Goal: Task Accomplishment & Management: Manage account settings

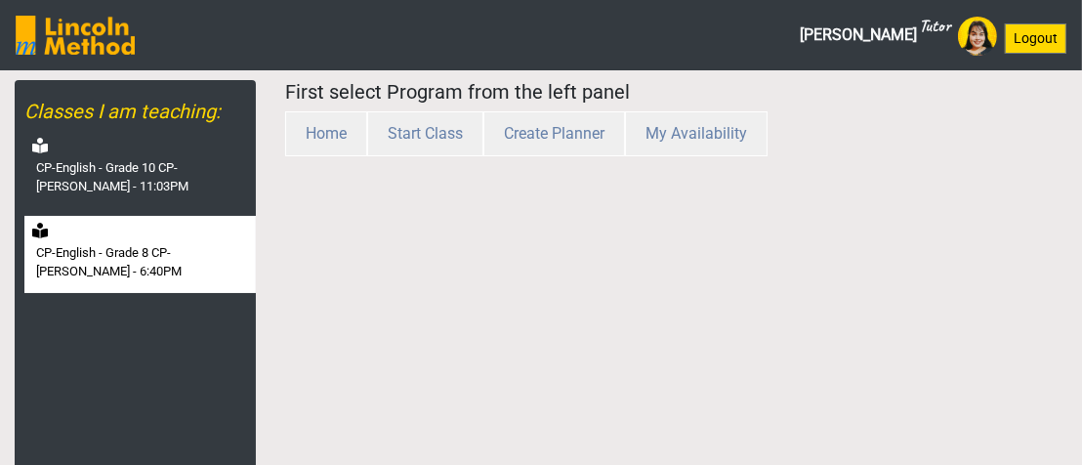
click at [148, 264] on label "CP-English - Grade 8 CP-[PERSON_NAME] - 6:40PM" at bounding box center [144, 262] width 216 height 38
select select "month"
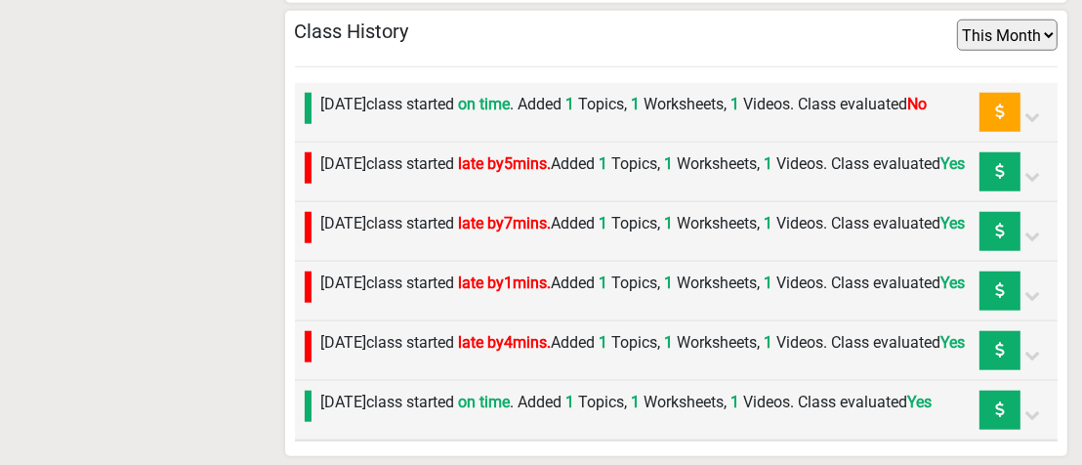
scroll to position [1465, 0]
click at [556, 93] on label "Thursday 11th September class started on time . Added 1 Topics, 1 Worksheets, 1…" at bounding box center [624, 104] width 607 height 23
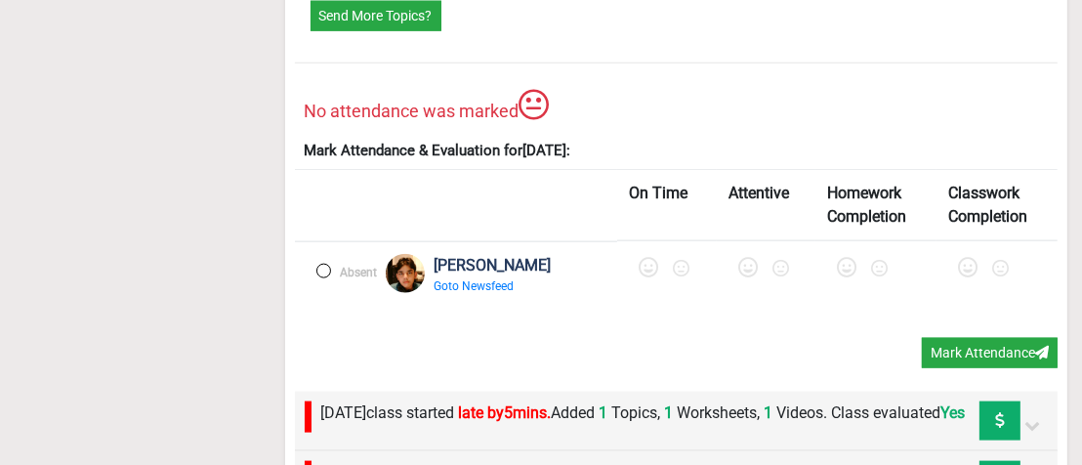
scroll to position [1954, 0]
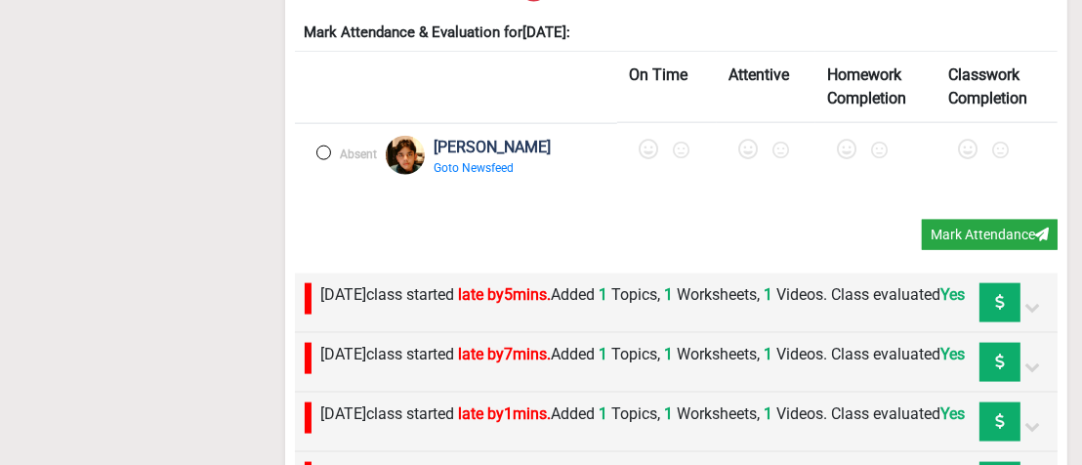
click at [320, 161] on div "Absent" at bounding box center [342, 164] width 71 height 57
click at [324, 153] on label at bounding box center [324, 153] width 15 height 15
click at [655, 153] on icon at bounding box center [651, 150] width 20 height 20
click at [752, 152] on icon at bounding box center [754, 150] width 20 height 20
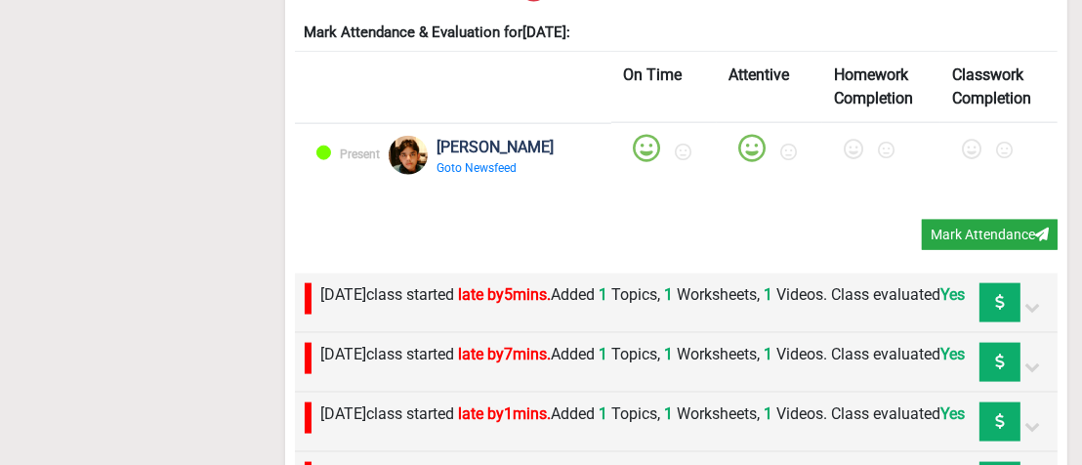
click at [847, 149] on icon at bounding box center [854, 150] width 20 height 20
click at [971, 152] on icon at bounding box center [972, 150] width 20 height 20
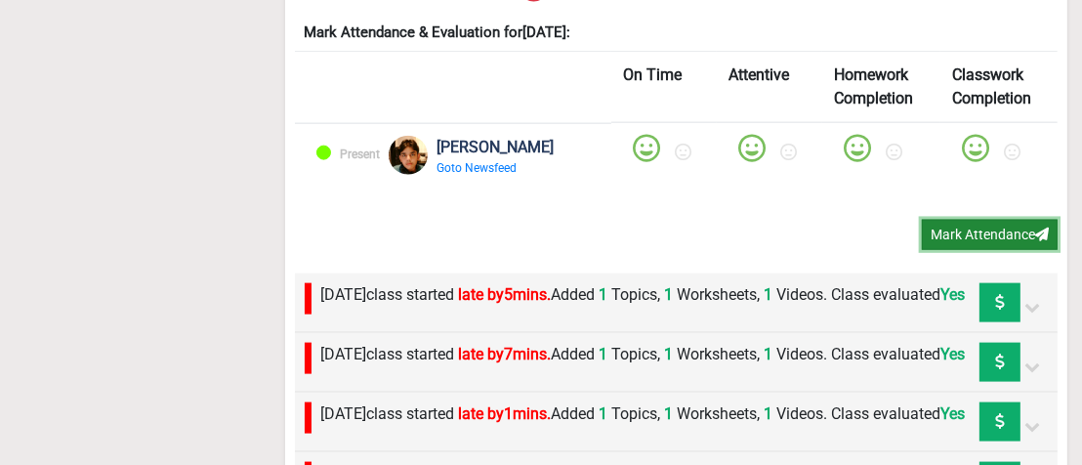
click at [972, 229] on button "Mark Attendance" at bounding box center [990, 235] width 136 height 30
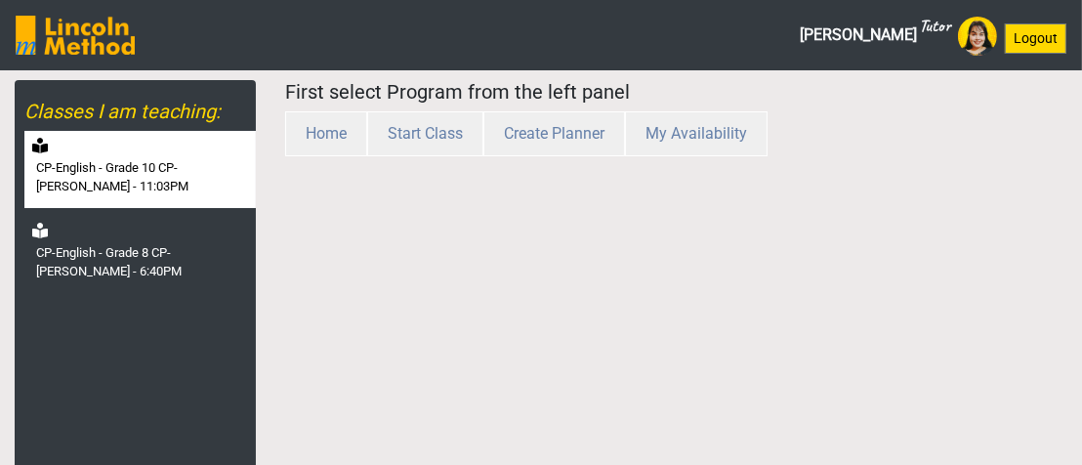
click at [115, 163] on label "CP-English - Grade 10 CP-[PERSON_NAME] - 11:03PM" at bounding box center [144, 177] width 216 height 38
select select "month"
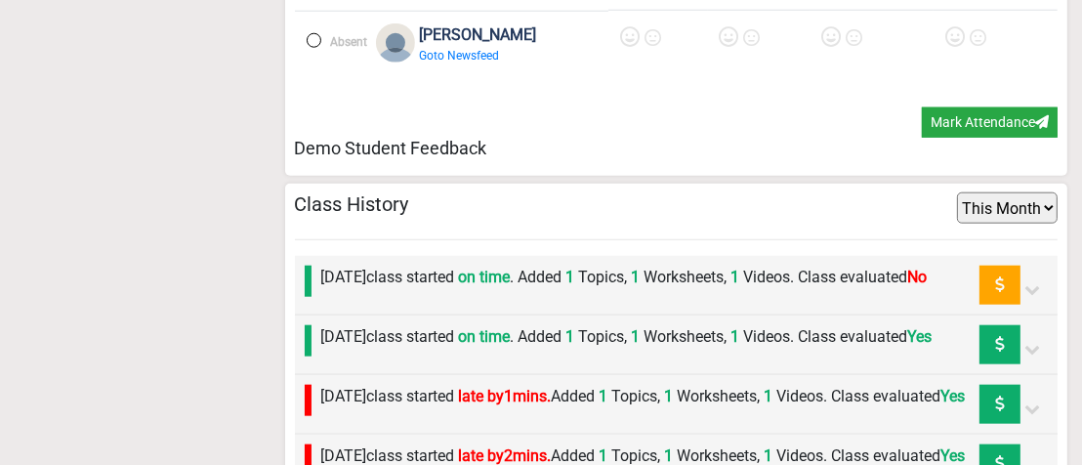
scroll to position [1836, 0]
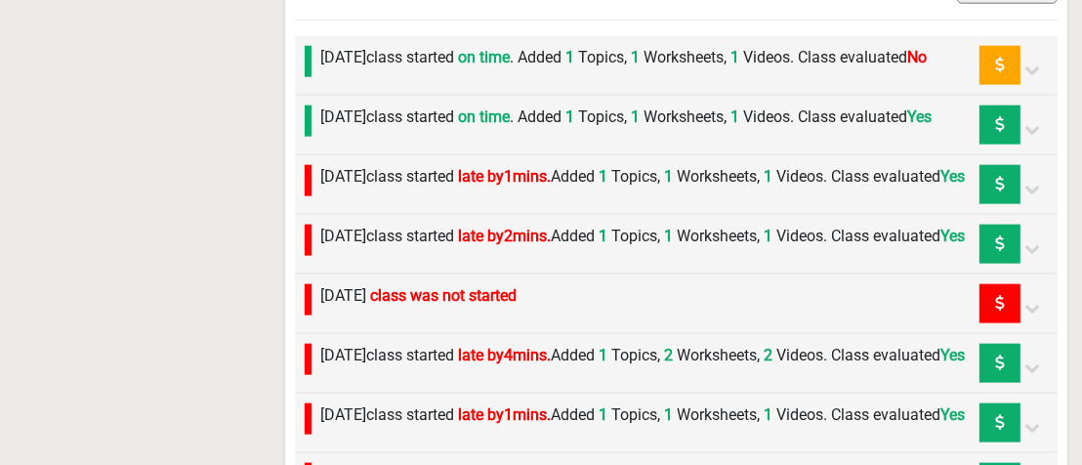
click at [439, 69] on label "[DATE] class started on time . Added 1 Topics, 1 Worksheets, 1 Videos. Class ev…" at bounding box center [624, 57] width 607 height 23
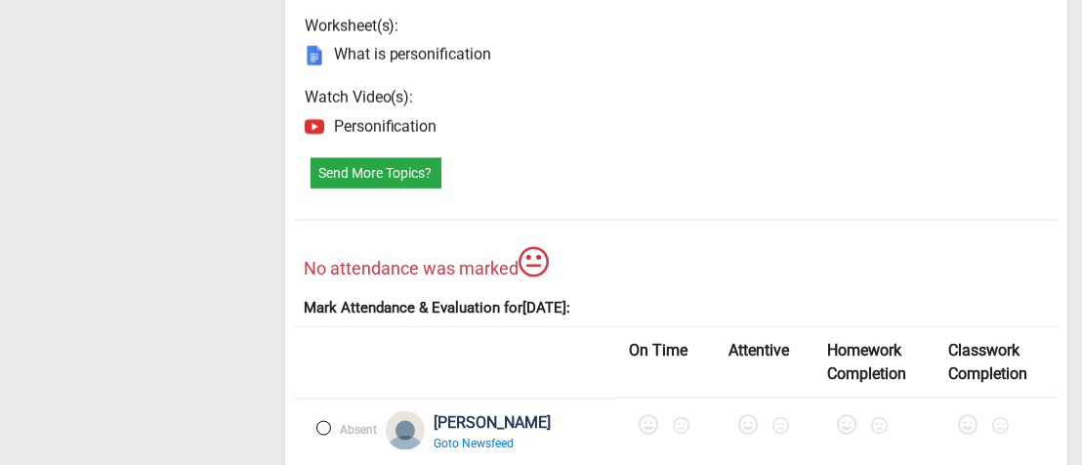
scroll to position [2324, 0]
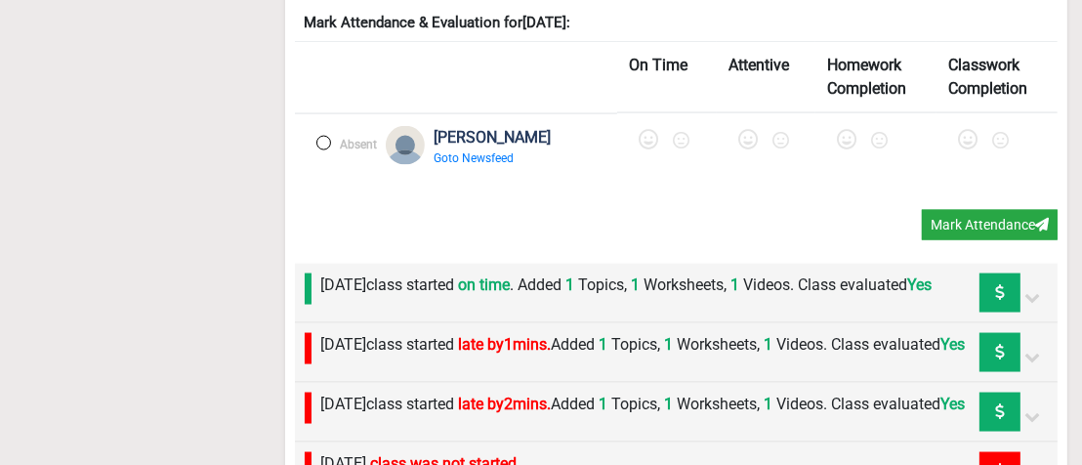
click at [324, 155] on div "Absent" at bounding box center [342, 154] width 71 height 57
click at [328, 150] on label at bounding box center [324, 143] width 15 height 15
click at [641, 149] on icon at bounding box center [651, 140] width 20 height 20
click at [744, 149] on icon at bounding box center [754, 140] width 20 height 20
click at [844, 149] on icon at bounding box center [854, 140] width 20 height 20
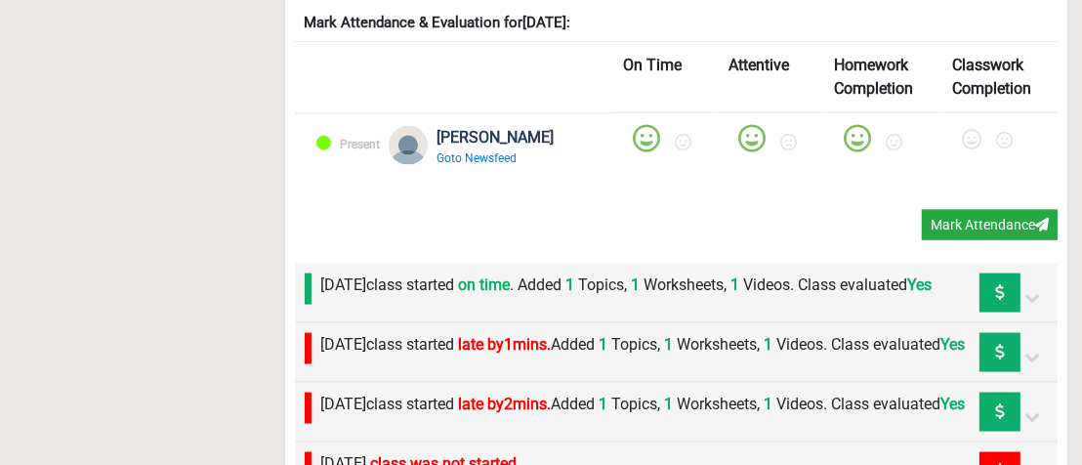
click at [964, 149] on icon at bounding box center [972, 140] width 20 height 20
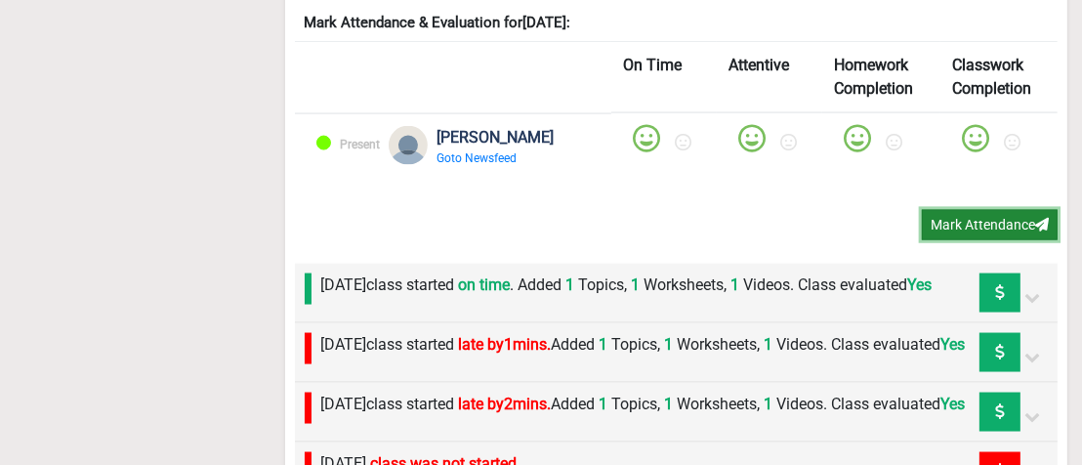
click at [951, 240] on button "Mark Attendance" at bounding box center [990, 225] width 136 height 30
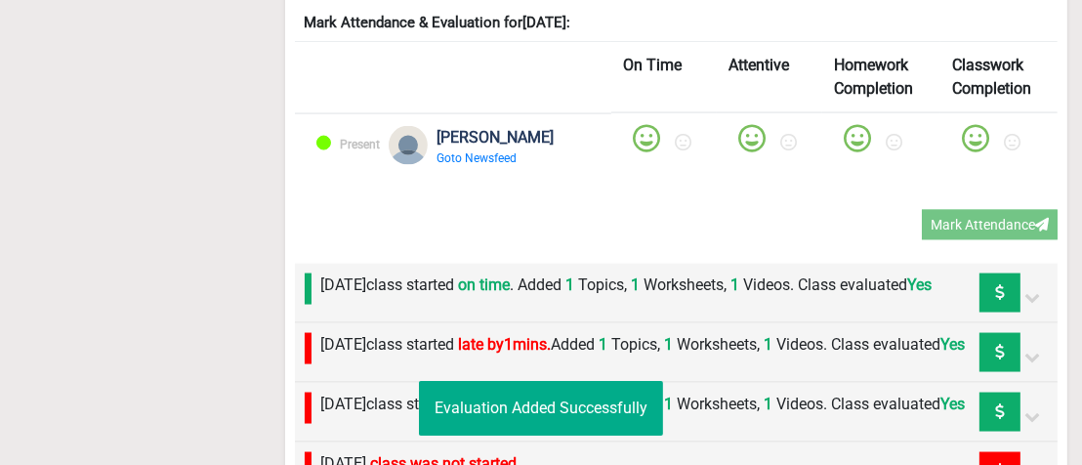
scroll to position [210, 0]
